Goal: Navigation & Orientation: Find specific page/section

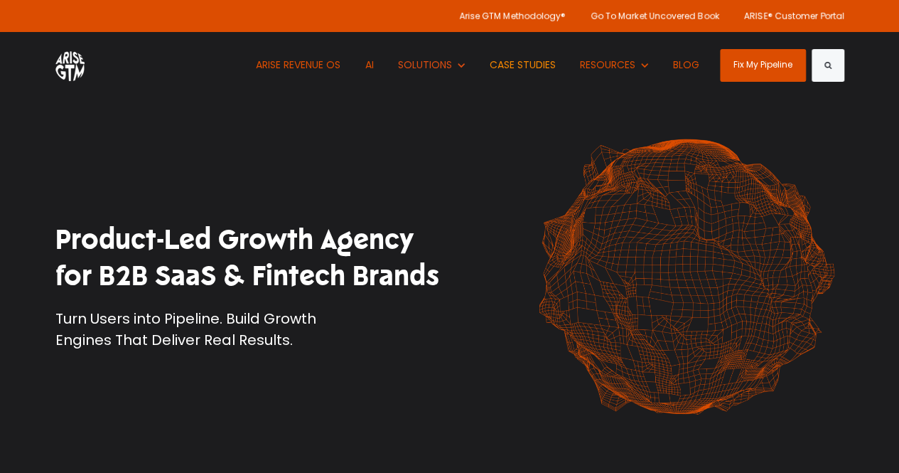
click at [528, 68] on link "CASE STUDIES" at bounding box center [522, 65] width 87 height 66
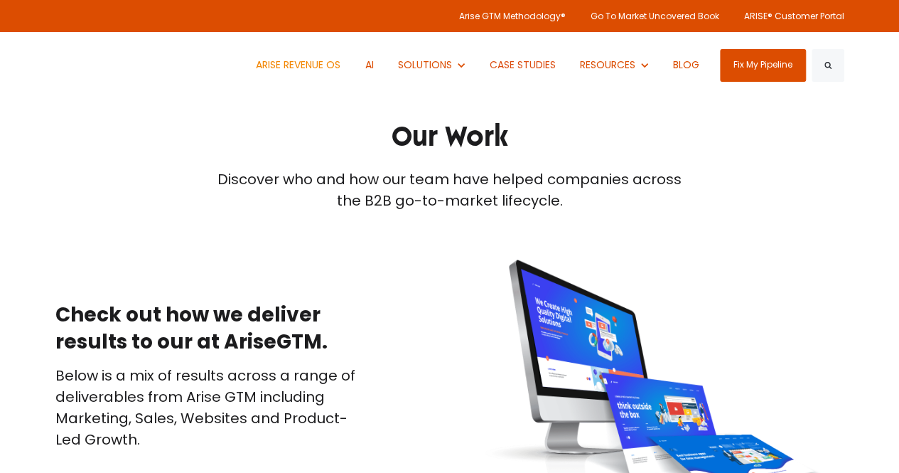
click at [299, 70] on link "ARISE REVENUE OS" at bounding box center [298, 65] width 106 height 66
